Goal: Task Accomplishment & Management: Manage account settings

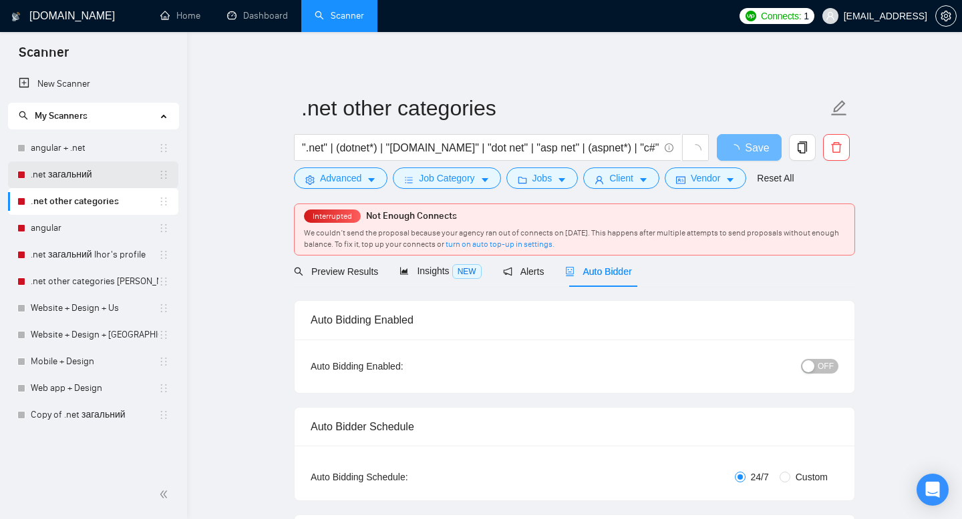
click at [124, 166] on link ".net загальний" at bounding box center [95, 175] width 128 height 27
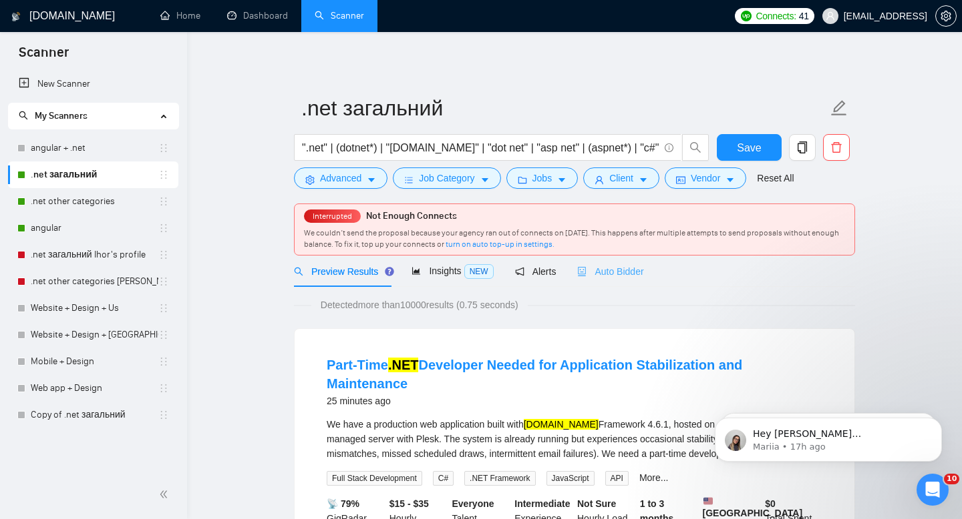
click at [622, 282] on div "Auto Bidder" at bounding box center [610, 271] width 66 height 31
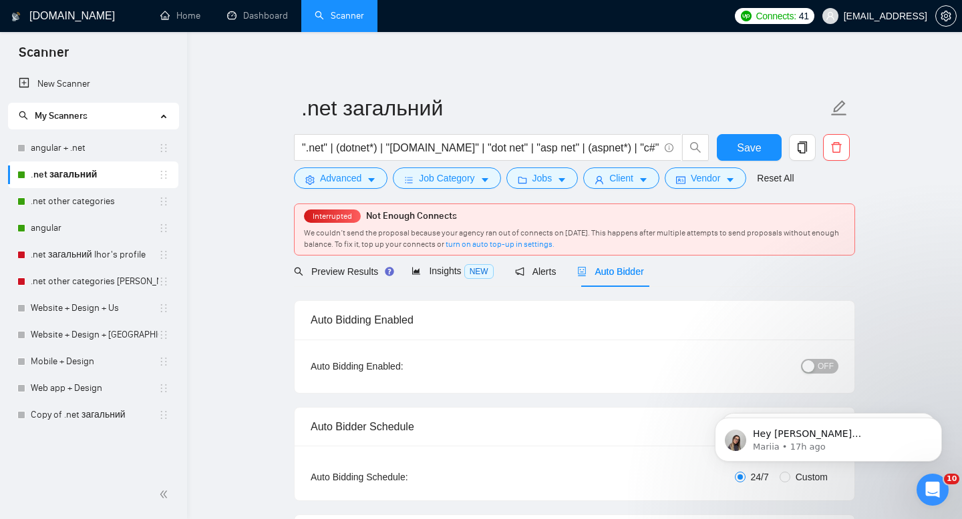
click at [823, 365] on span "OFF" at bounding box center [825, 366] width 16 height 15
click at [813, 367] on span "ON" at bounding box center [815, 366] width 12 height 15
click at [759, 153] on div "Reset all filters" at bounding box center [781, 153] width 72 height 23
click at [732, 142] on button "Save" at bounding box center [748, 147] width 65 height 27
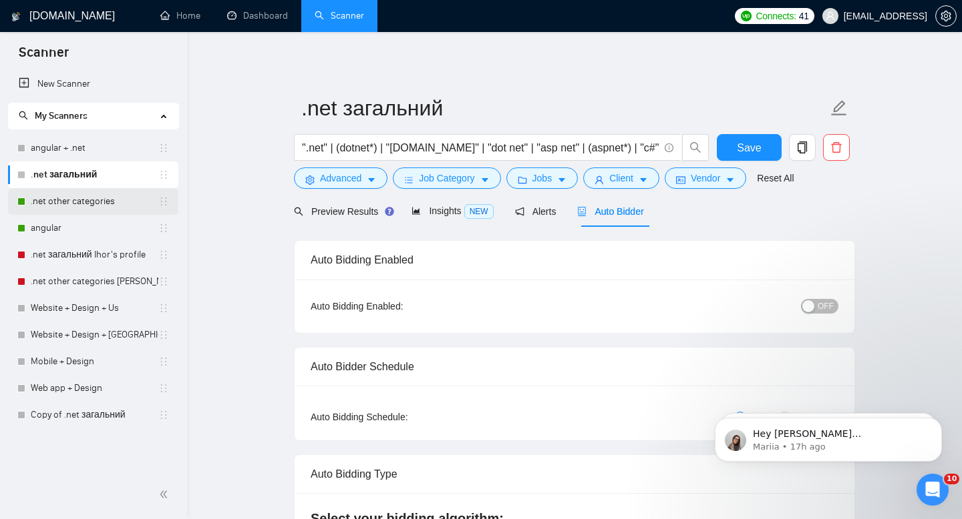
click at [85, 211] on link ".net other categories" at bounding box center [95, 201] width 128 height 27
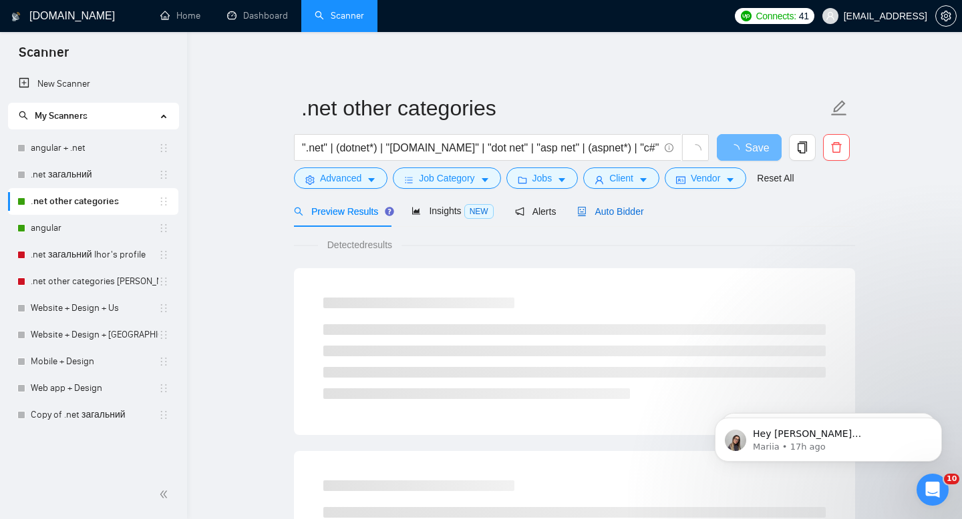
click at [601, 216] on span "Auto Bidder" at bounding box center [610, 211] width 66 height 11
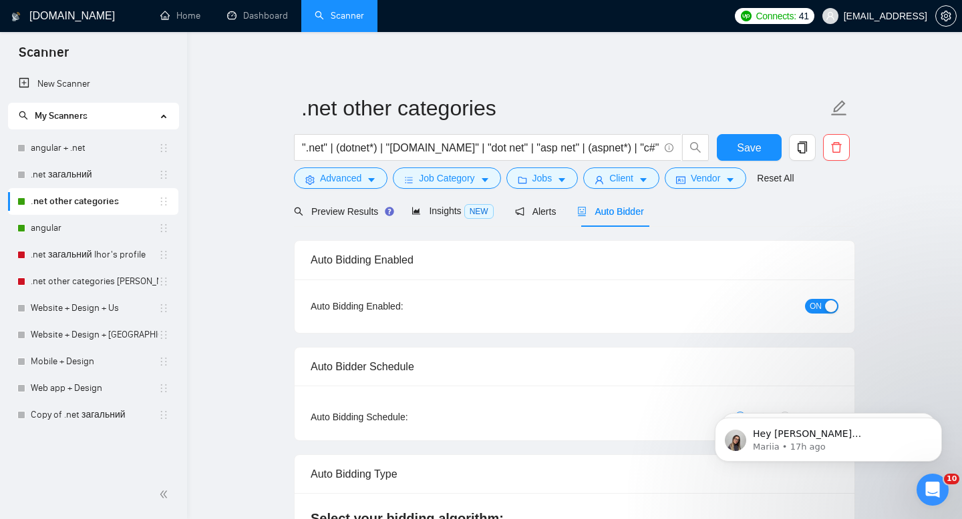
click at [815, 308] on span "ON" at bounding box center [815, 306] width 12 height 15
click at [755, 151] on span "Save" at bounding box center [748, 148] width 24 height 17
click at [85, 234] on link "angular" at bounding box center [95, 228] width 128 height 27
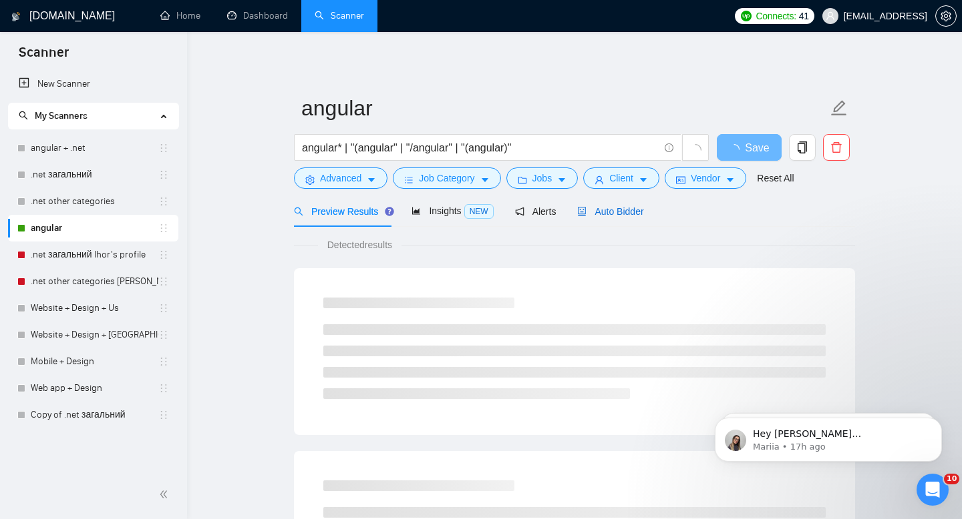
click at [601, 212] on span "Auto Bidder" at bounding box center [610, 211] width 66 height 11
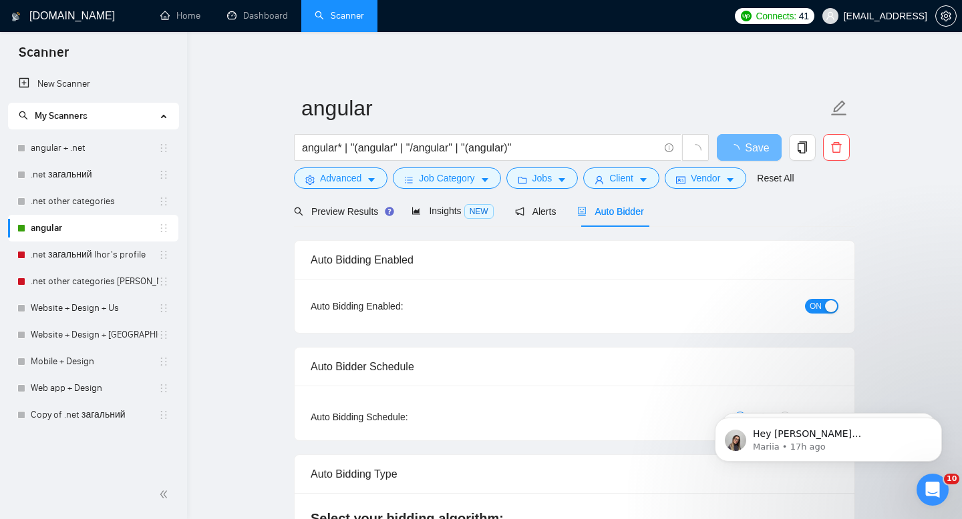
click at [817, 306] on span "ON" at bounding box center [815, 306] width 12 height 15
click at [761, 144] on button "Save" at bounding box center [748, 147] width 65 height 27
click at [822, 308] on span "OFF" at bounding box center [825, 306] width 16 height 15
click at [813, 308] on span "ON" at bounding box center [815, 306] width 12 height 15
click at [823, 308] on span "OFF" at bounding box center [825, 306] width 16 height 15
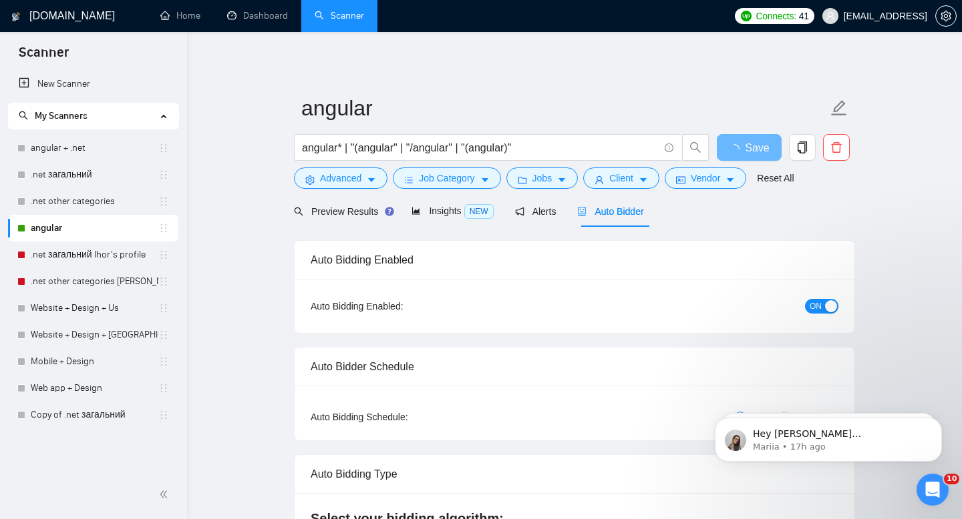
click at [821, 308] on span "ON" at bounding box center [815, 306] width 12 height 15
click at [765, 158] on div "Reset all filters" at bounding box center [781, 153] width 72 height 23
click at [744, 144] on span "loading" at bounding box center [736, 149] width 16 height 11
click at [131, 256] on link ".net загальний Ihor's profile" at bounding box center [95, 255] width 128 height 27
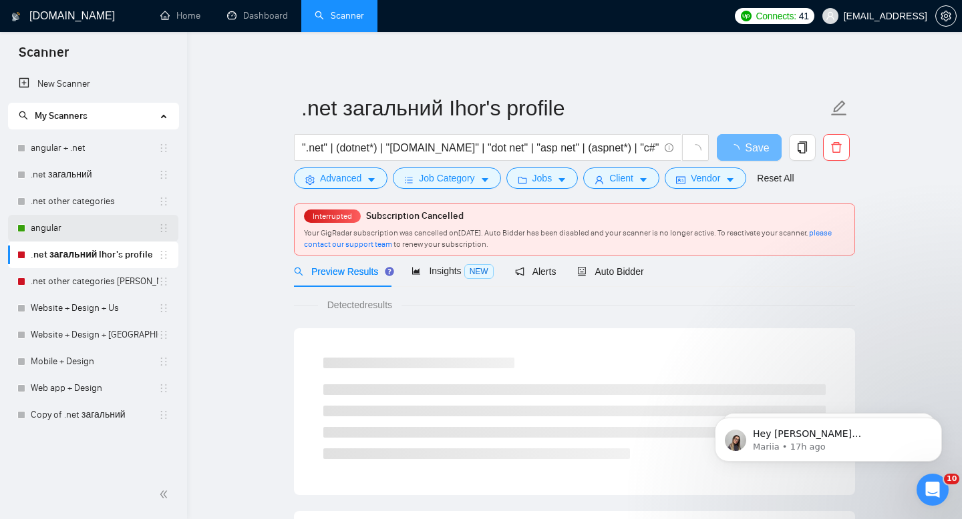
click at [78, 221] on link "angular" at bounding box center [95, 228] width 128 height 27
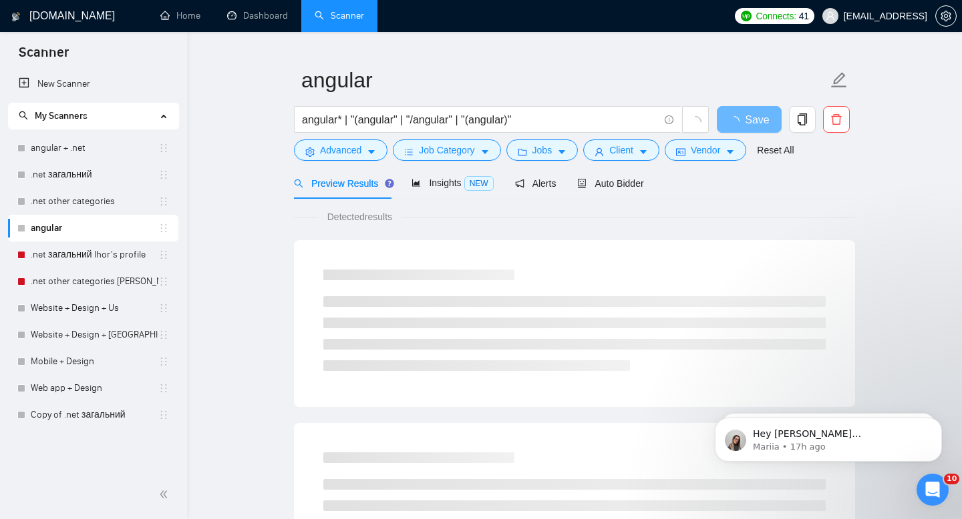
scroll to position [53, 0]
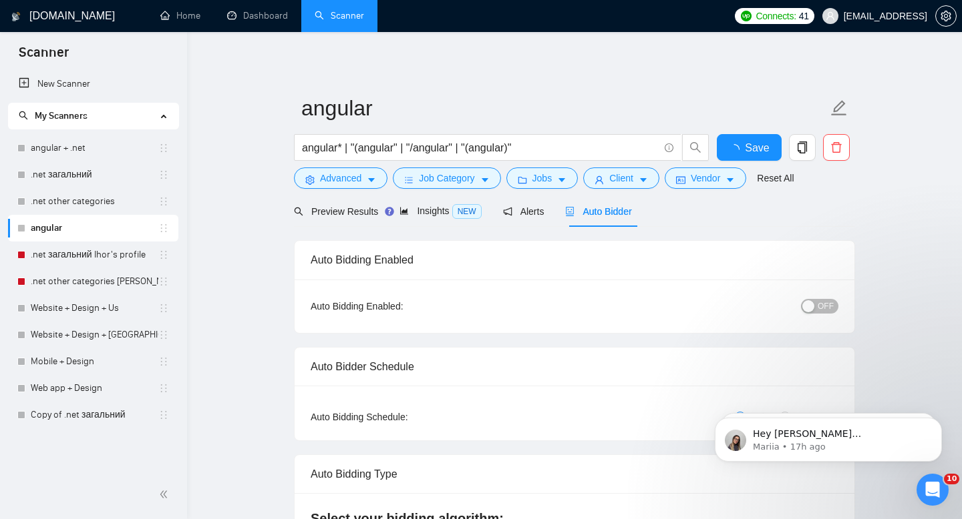
scroll to position [53, 0]
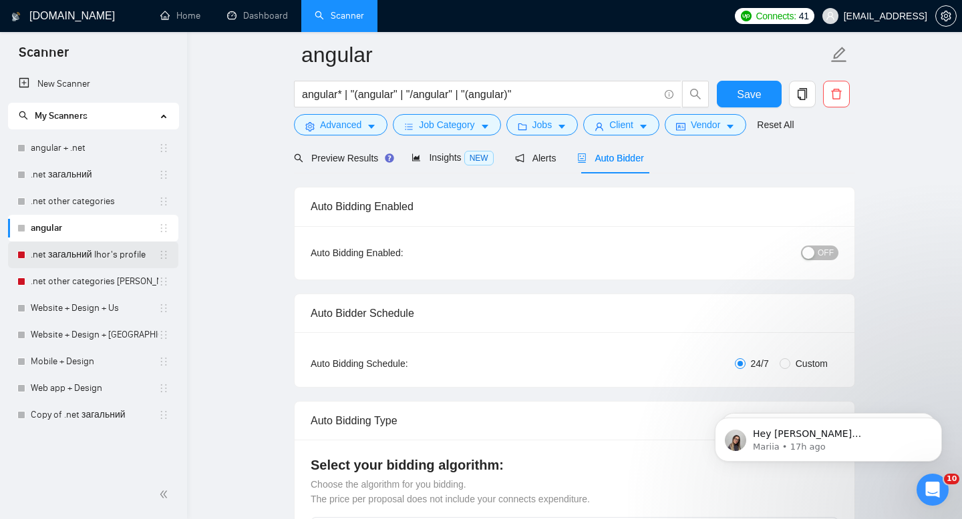
click at [101, 258] on link ".net загальний Ihor's profile" at bounding box center [95, 255] width 128 height 27
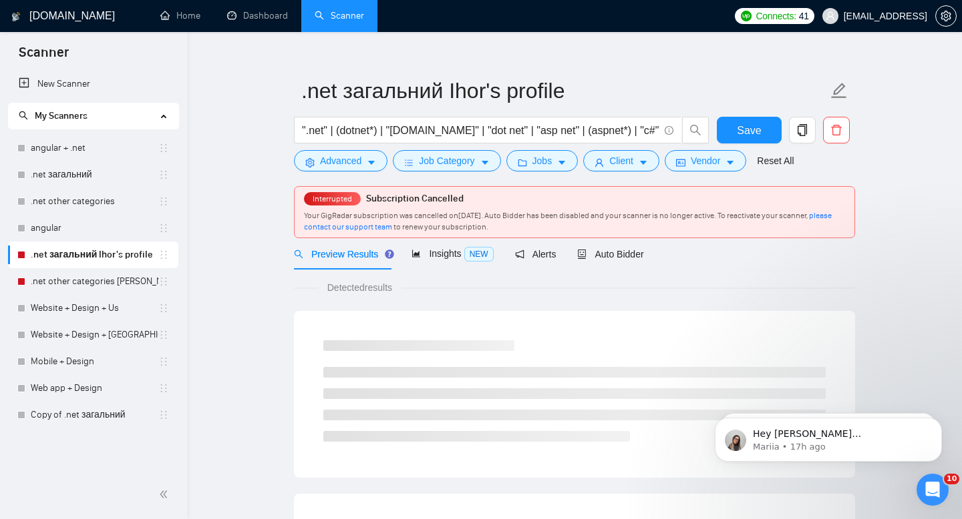
scroll to position [53, 0]
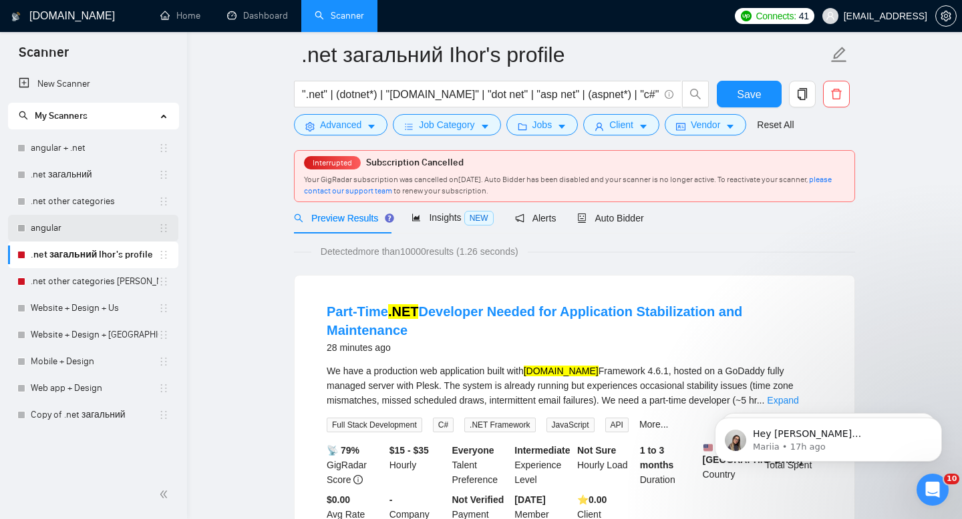
click at [89, 236] on link "angular" at bounding box center [95, 228] width 128 height 27
